Goal: Task Accomplishment & Management: Manage account settings

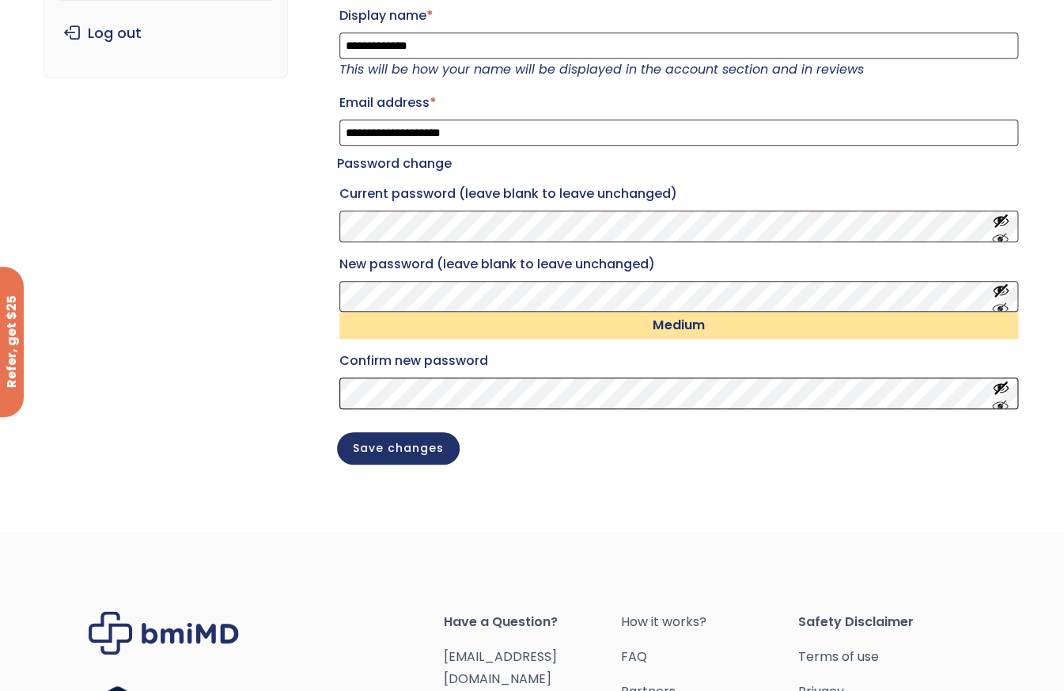
scroll to position [317, 0]
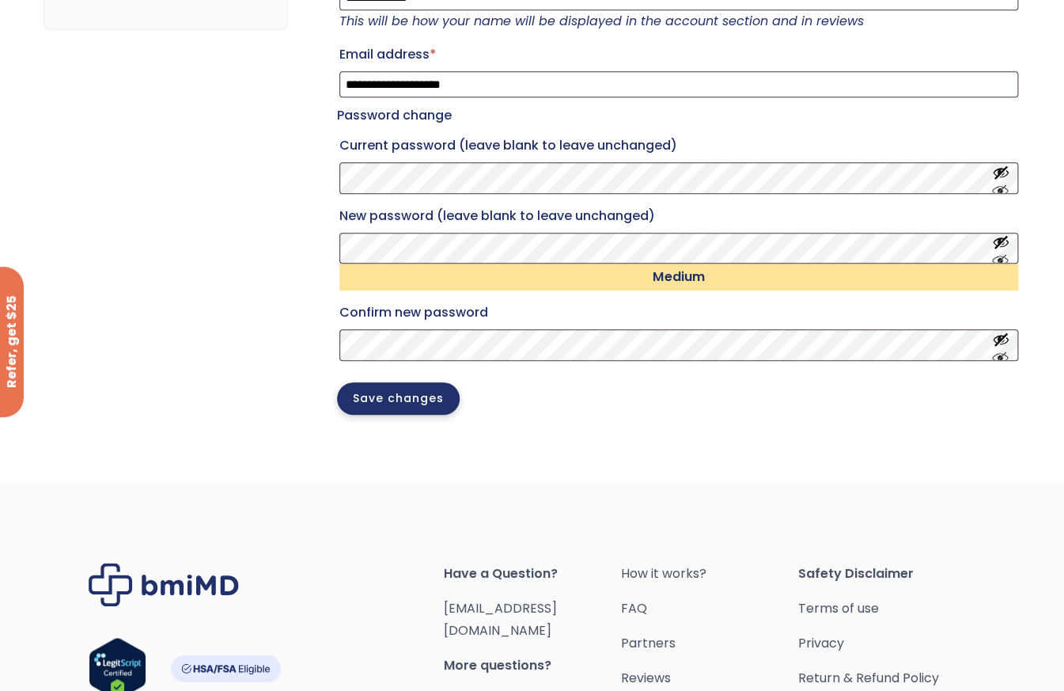
click at [405, 415] on button "Save changes" at bounding box center [398, 398] width 123 height 32
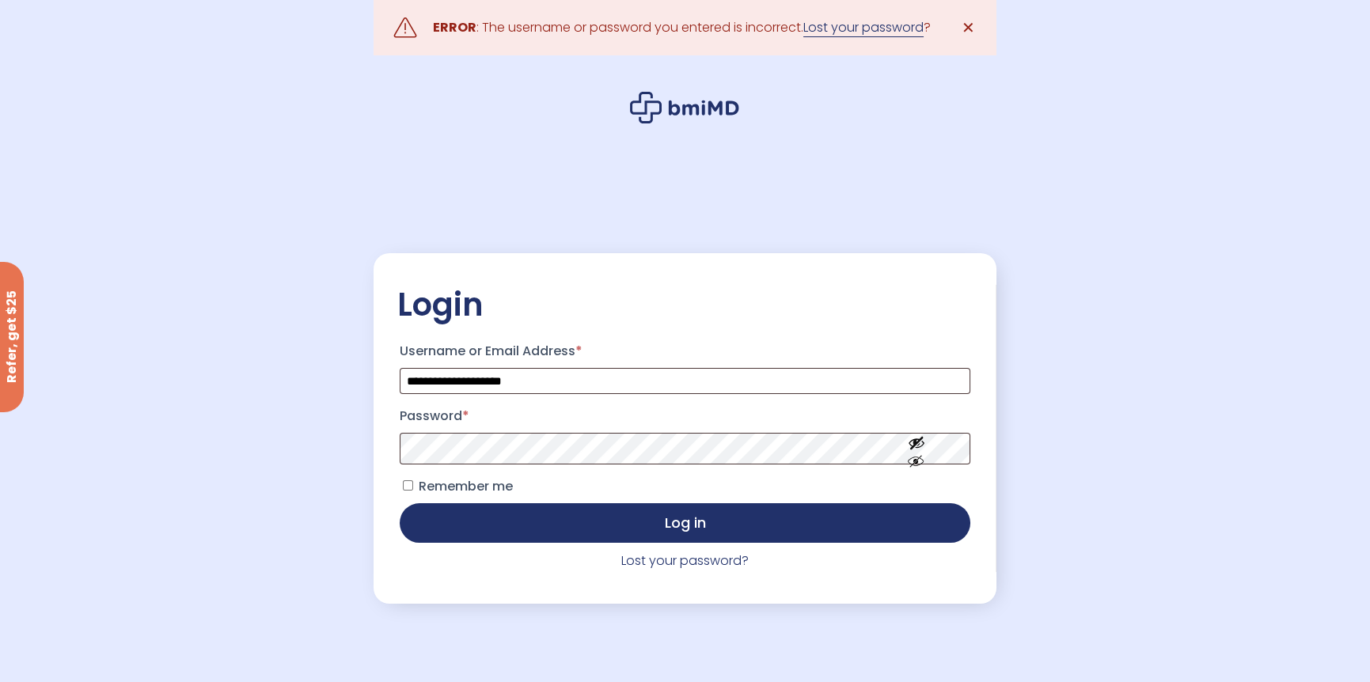
click at [869, 28] on link "Lost your password" at bounding box center [863, 27] width 120 height 19
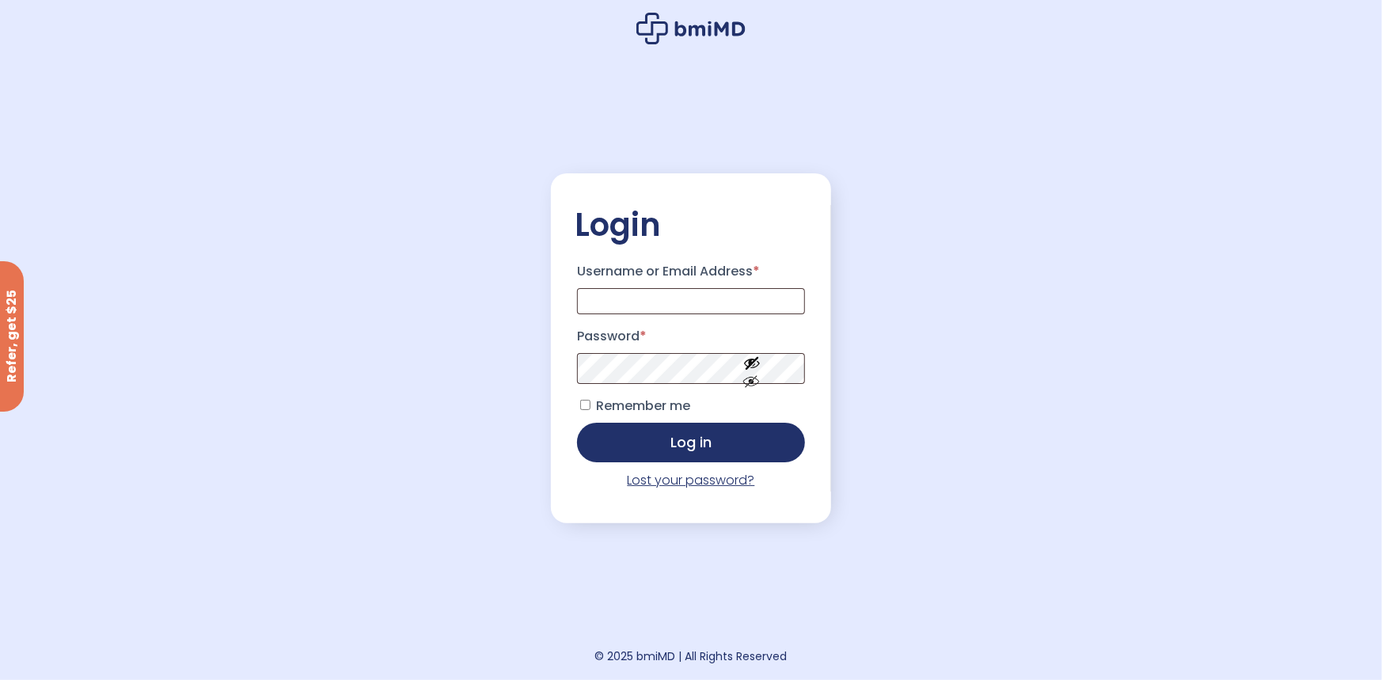
click at [672, 481] on link "Lost your password?" at bounding box center [691, 480] width 127 height 18
